Goal: Find specific page/section: Find specific page/section

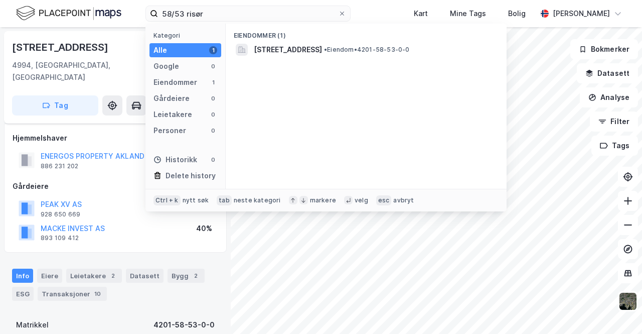
scroll to position [70, 0]
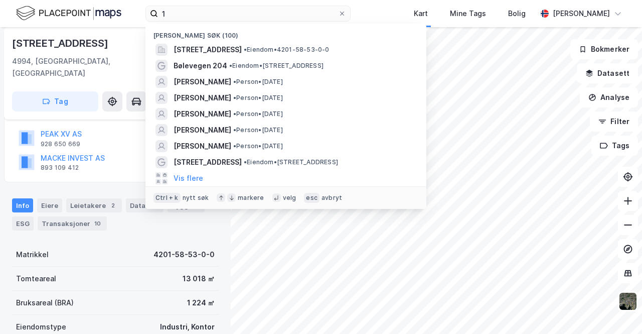
type input "1"
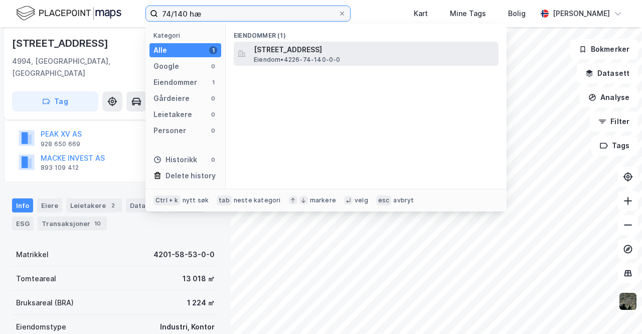
type input "74/140 hæ"
click at [305, 54] on span "[STREET_ADDRESS]" at bounding box center [374, 50] width 241 height 12
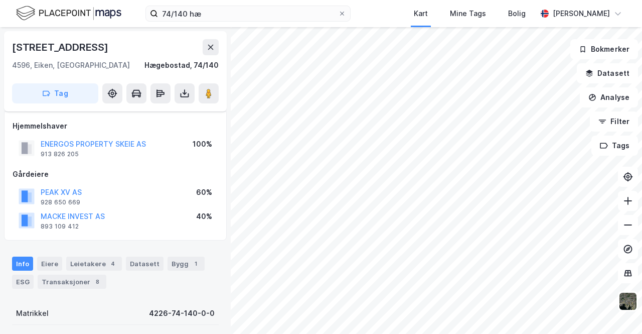
scroll to position [70, 0]
